Goal: Information Seeking & Learning: Learn about a topic

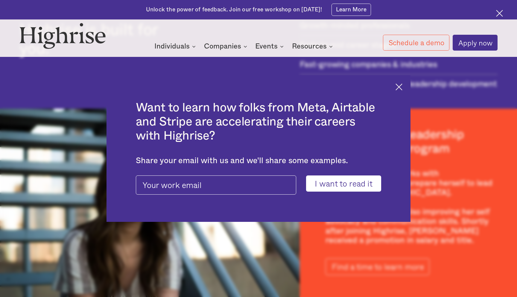
scroll to position [875, 0]
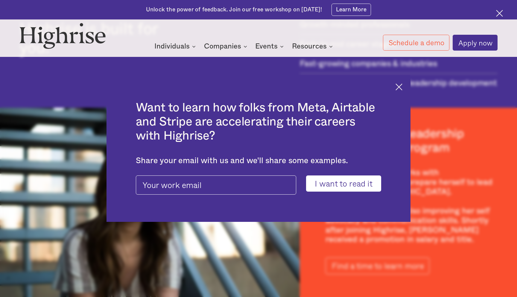
click at [403, 89] on div "Want to learn how folks from Meta, Airtable and Stripe are accelerating their c…" at bounding box center [259, 148] width 304 height 147
click at [399, 89] on img at bounding box center [399, 87] width 7 height 7
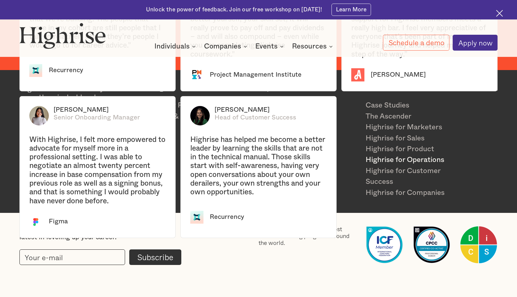
scroll to position [1340, 0]
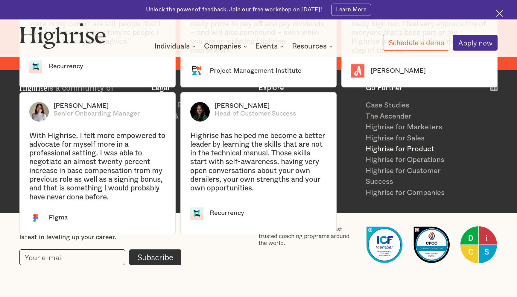
click at [391, 152] on link "Highrise for Product" at bounding box center [415, 149] width 99 height 11
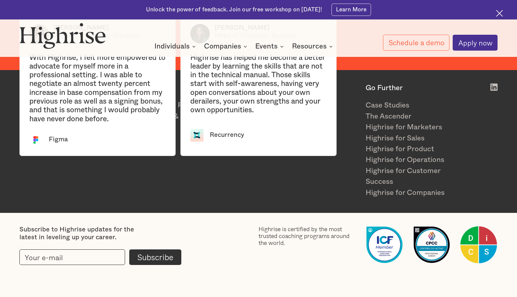
scroll to position [1370, 0]
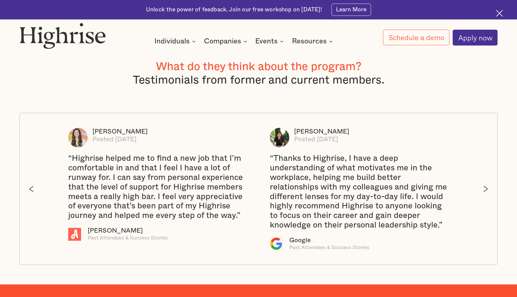
scroll to position [1284, 0]
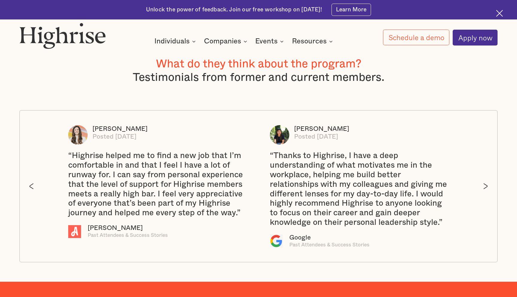
click at [92, 132] on div "[PERSON_NAME] Posted [DATE]" at bounding box center [157, 134] width 179 height 19
click at [104, 129] on div "[PERSON_NAME]" at bounding box center [120, 129] width 55 height 8
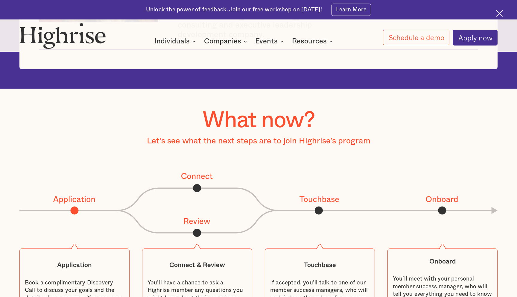
scroll to position [2583, 0]
